Goal: Task Accomplishment & Management: Manage account settings

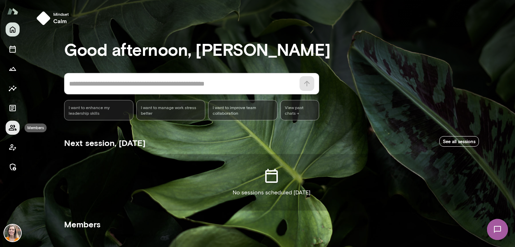
click at [12, 128] on icon "Members" at bounding box center [12, 127] width 8 height 8
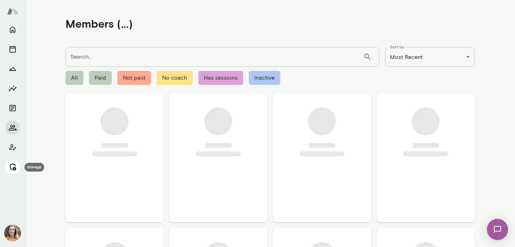
click at [17, 165] on button "Manage" at bounding box center [13, 167] width 14 height 14
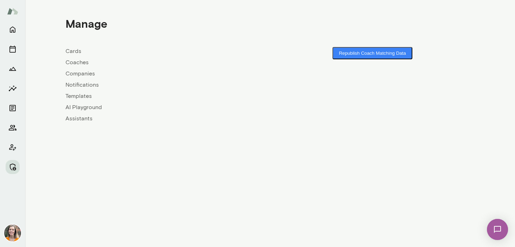
click at [79, 63] on link "Coaches" at bounding box center [168, 62] width 205 height 8
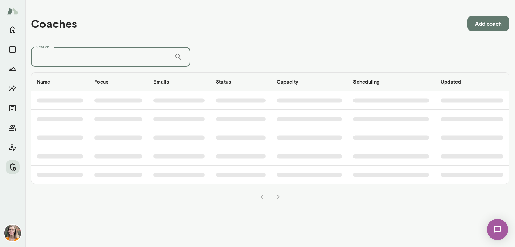
click at [75, 57] on input "Search..." at bounding box center [102, 57] width 143 height 20
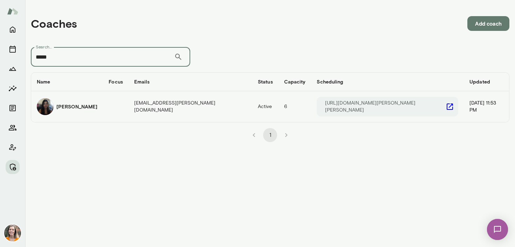
type input "*****"
click at [146, 104] on td "[EMAIL_ADDRESS][PERSON_NAME][DOMAIN_NAME]" at bounding box center [191, 106] width 124 height 31
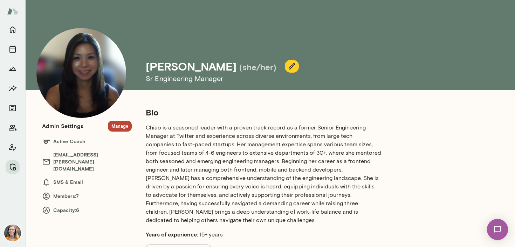
click at [121, 127] on button "Manage" at bounding box center [120, 126] width 24 height 11
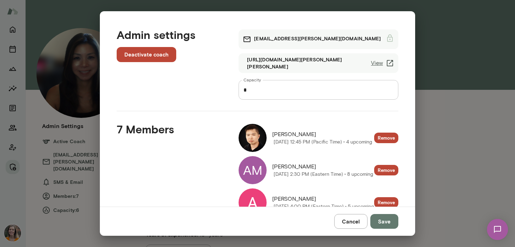
click at [258, 91] on input "*" at bounding box center [319, 90] width 160 height 20
type input "*"
click at [385, 224] on button "Save" at bounding box center [384, 221] width 28 height 15
